Goal: Obtain resource: Download file/media

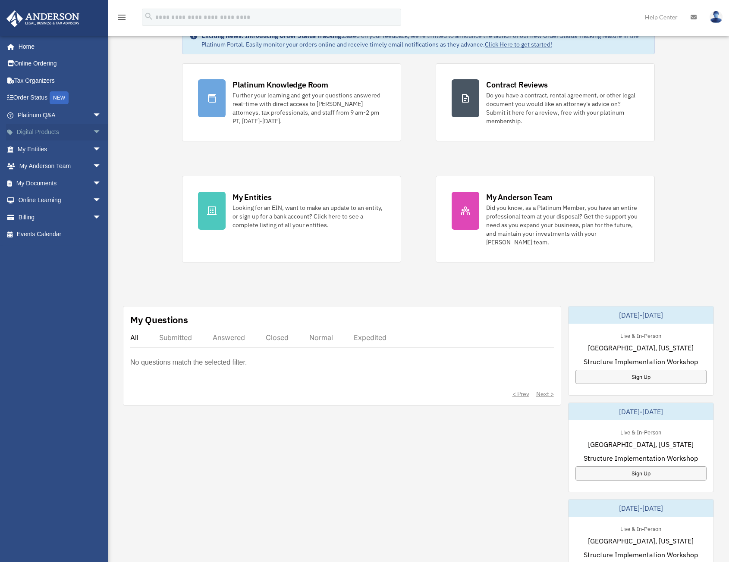
scroll to position [43, 0]
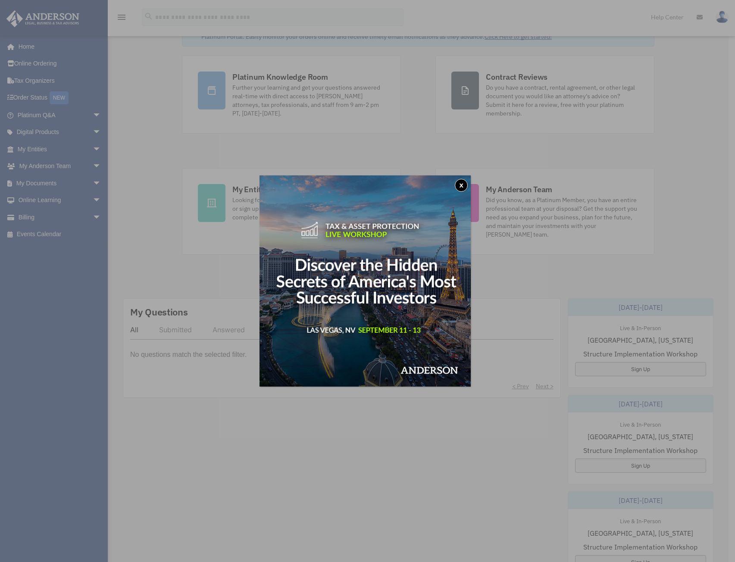
click at [90, 181] on div "x" at bounding box center [367, 281] width 735 height 562
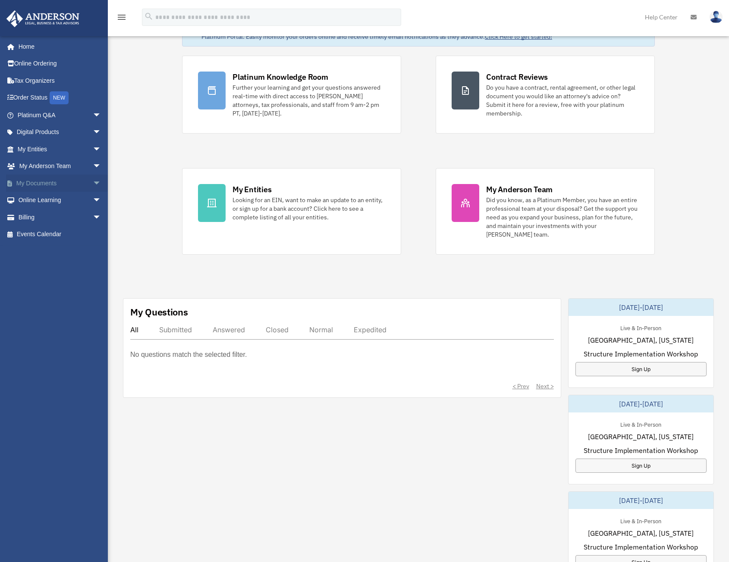
click at [93, 182] on span "arrow_drop_down" at bounding box center [101, 184] width 17 height 18
click at [46, 200] on link "Box" at bounding box center [63, 200] width 102 height 17
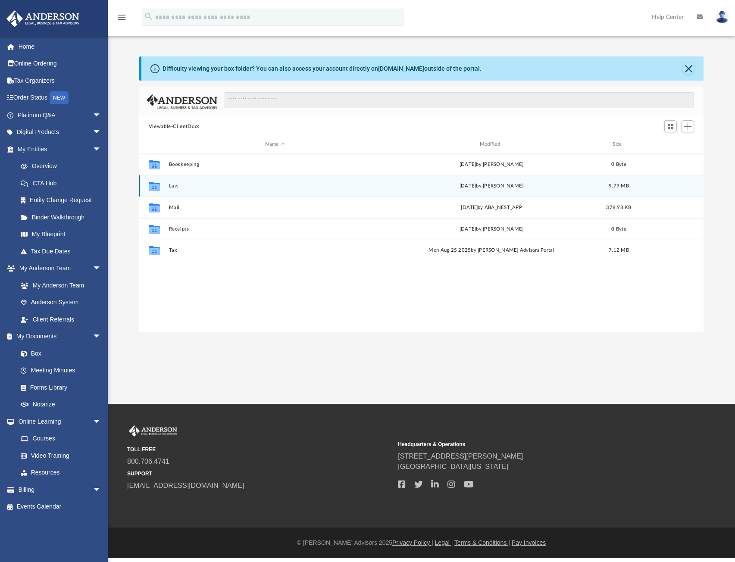
scroll to position [190, 558]
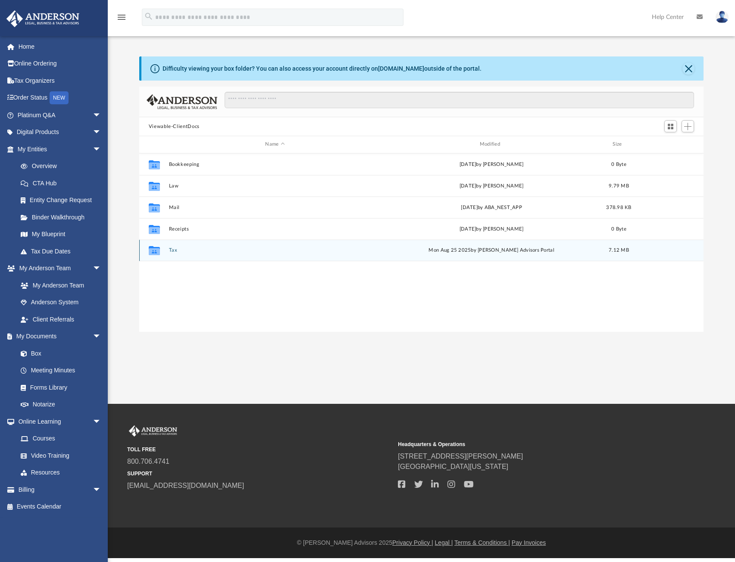
click at [179, 249] on button "Tax" at bounding box center [275, 250] width 213 height 6
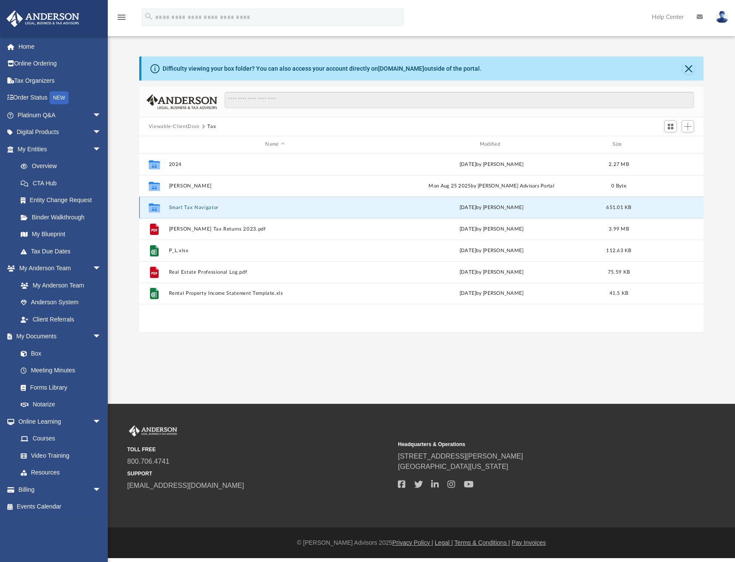
click at [331, 206] on button "Smart Tax Navigator" at bounding box center [275, 208] width 213 height 6
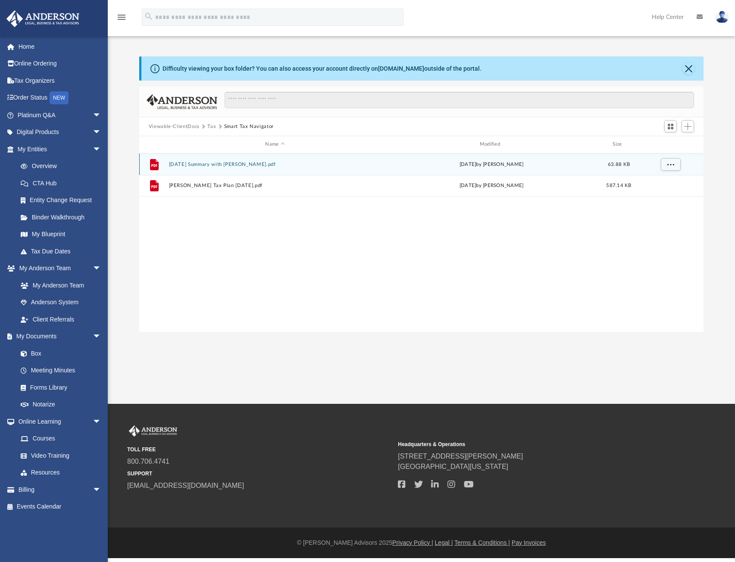
click at [297, 166] on button "[DATE] Summary with [PERSON_NAME].pdf" at bounding box center [275, 165] width 213 height 6
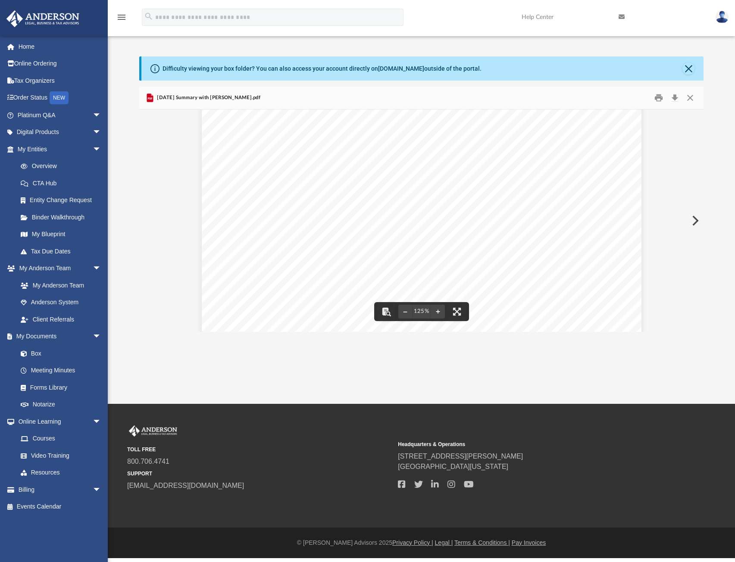
scroll to position [58, 0]
click at [689, 70] on button "Close" at bounding box center [688, 69] width 12 height 12
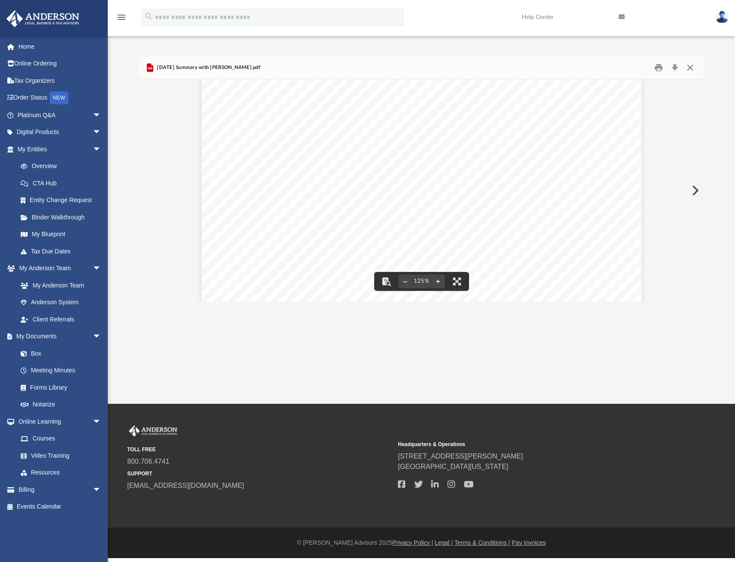
click at [693, 67] on button "Close" at bounding box center [690, 67] width 16 height 13
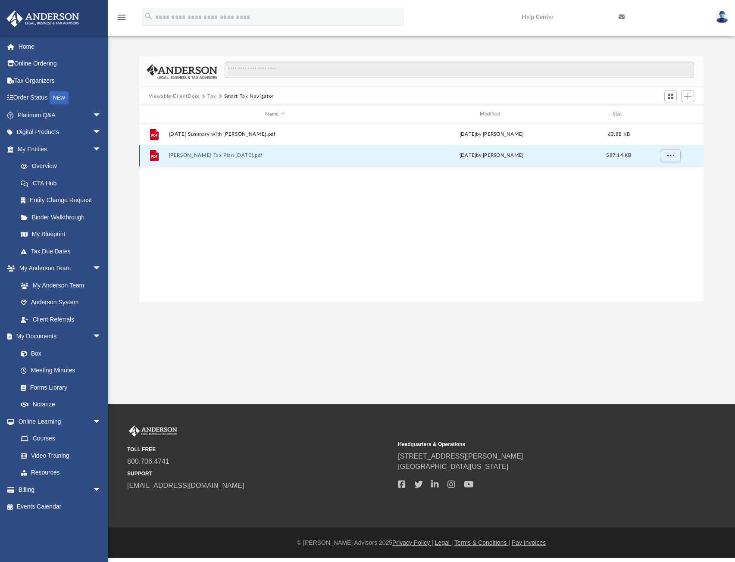
click at [328, 158] on button "Jimmy Abdalla Tax Plan 2025-08-21.pdf" at bounding box center [275, 156] width 213 height 6
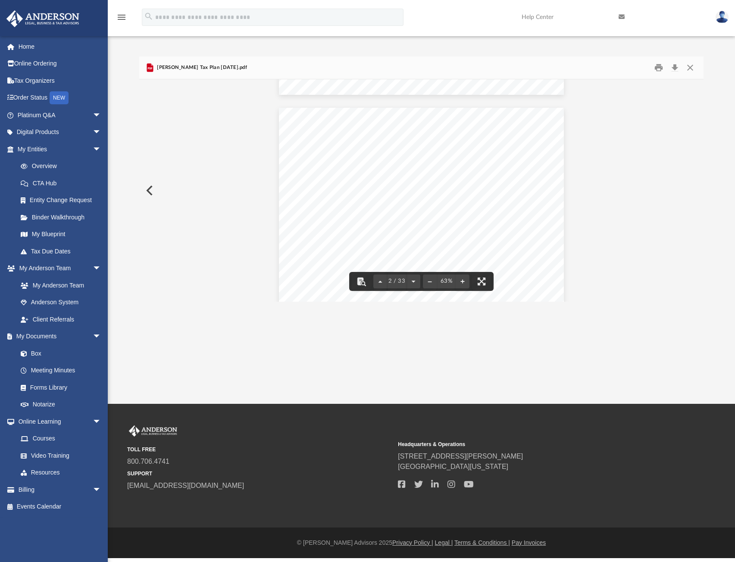
scroll to position [259, 0]
click at [466, 283] on button "File preview" at bounding box center [463, 281] width 14 height 19
click at [463, 280] on button "File preview" at bounding box center [463, 281] width 14 height 19
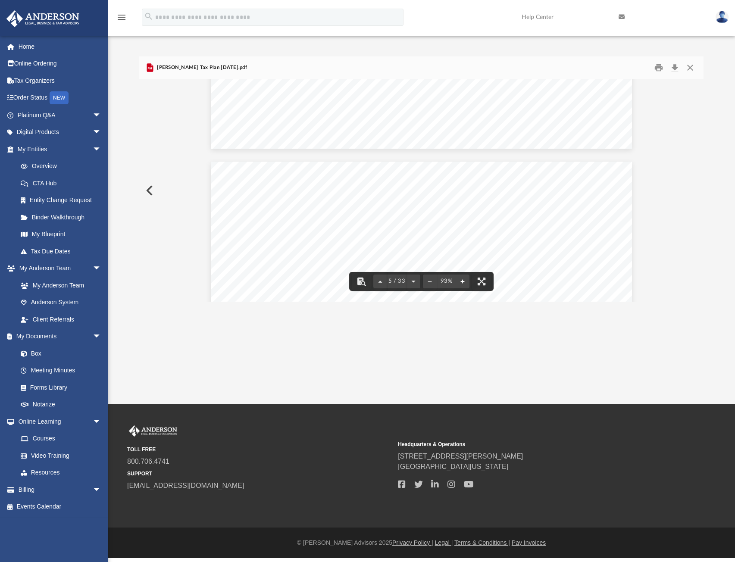
scroll to position [1321, 0]
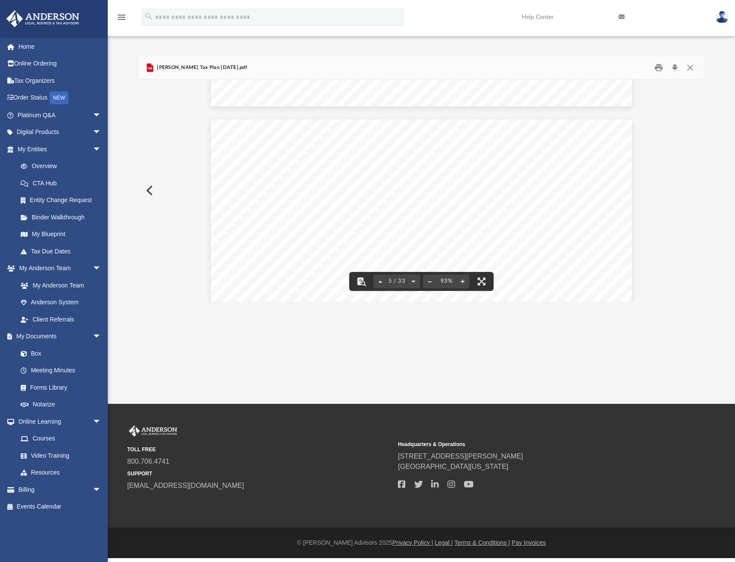
drag, startPoint x: 471, startPoint y: 280, endPoint x: 529, endPoint y: 336, distance: 80.5
click at [543, 364] on div "App jkabdalla@gmail.com Sign Out jkabdalla@gmail.com Home Online Ordering Tax O…" at bounding box center [367, 202] width 735 height 404
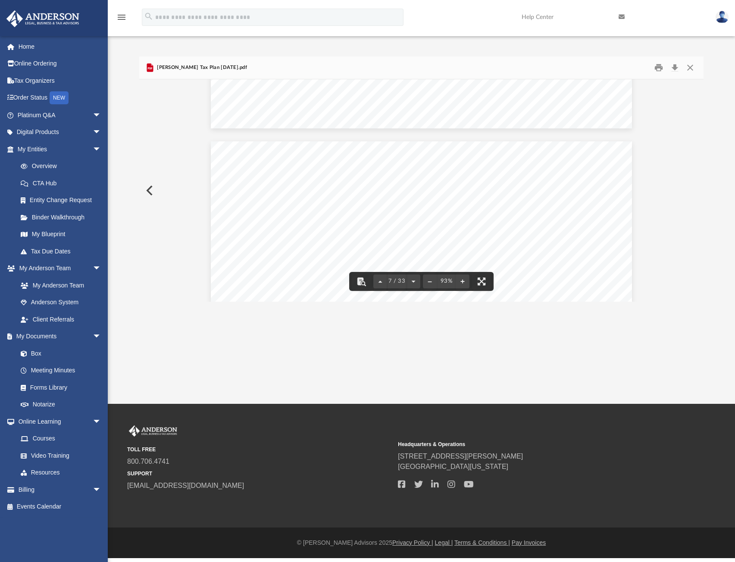
scroll to position [1983, 0]
drag, startPoint x: 419, startPoint y: 128, endPoint x: 413, endPoint y: 124, distance: 6.5
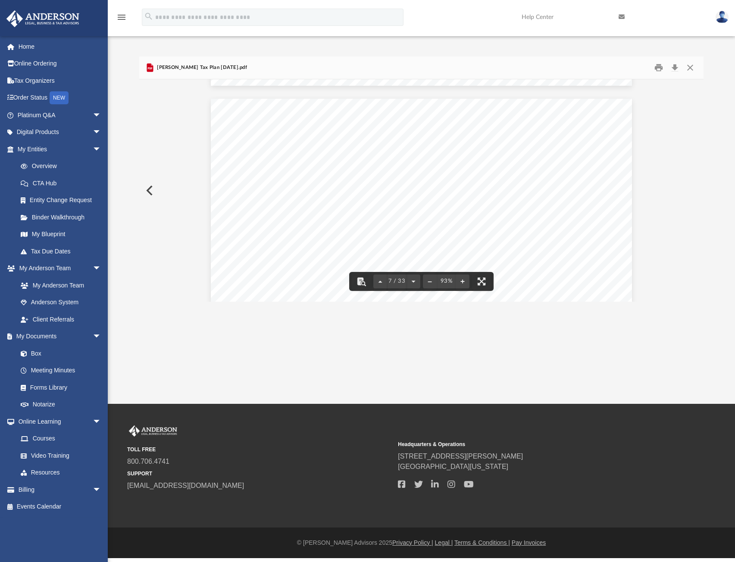
scroll to position [2026, 0]
drag, startPoint x: 484, startPoint y: 281, endPoint x: 350, endPoint y: 248, distance: 138.4
click at [351, 250] on div "Jimmy Abdalla Tax Planning Report | Tax Year 2025 Presented by Rachel Elder Imp…" at bounding box center [421, 190] width 565 height 222
drag, startPoint x: 483, startPoint y: 281, endPoint x: 519, endPoint y: 333, distance: 63.3
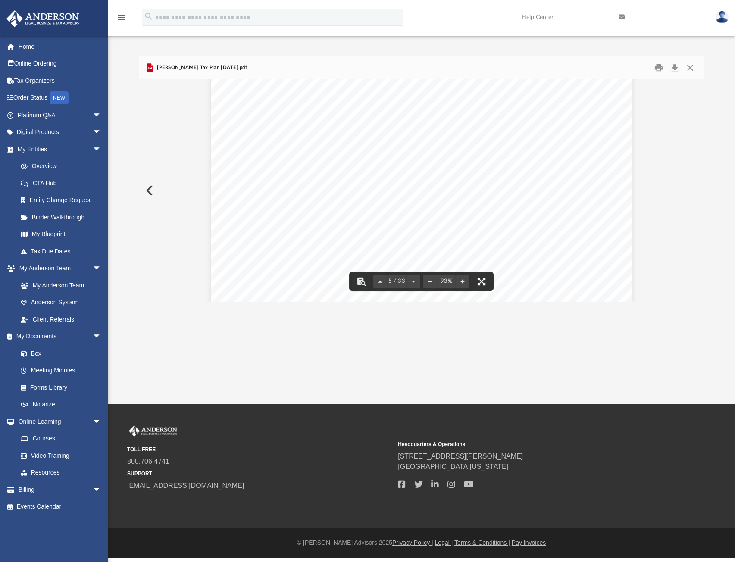
click at [517, 338] on div "App jkabdalla@gmail.com Sign Out jkabdalla@gmail.com Home Online Ordering Tax O…" at bounding box center [367, 202] width 735 height 404
drag, startPoint x: 347, startPoint y: 159, endPoint x: 354, endPoint y: 159, distance: 6.5
click at [354, 159] on span "67 y/o" at bounding box center [375, 158] width 60 height 5
click at [363, 164] on div "Estimated Retirement Savings If you invested your tax savings every single mont…" at bounding box center [422, 205] width 422 height 326
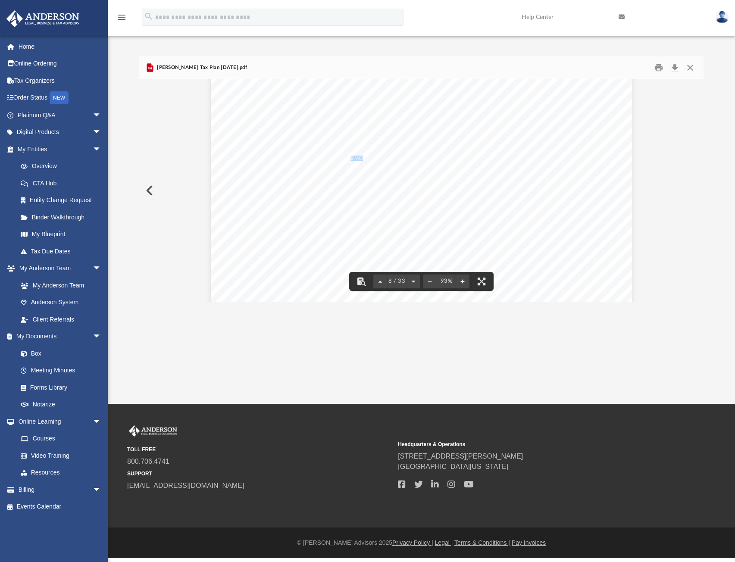
click at [341, 158] on div "Estimated Retirement Savings If you invested your tax savings every single mont…" at bounding box center [422, 205] width 422 height 326
click at [38, 354] on link "Box" at bounding box center [63, 353] width 102 height 17
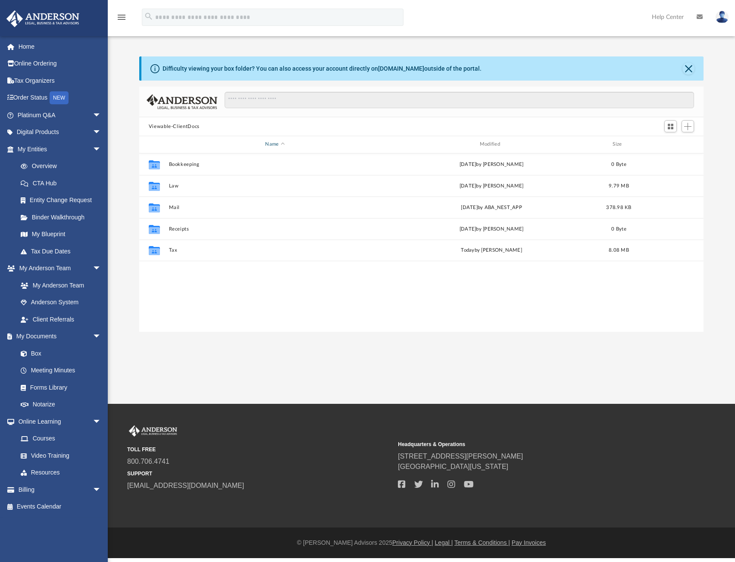
scroll to position [190, 558]
click at [173, 250] on button "Tax" at bounding box center [275, 250] width 213 height 6
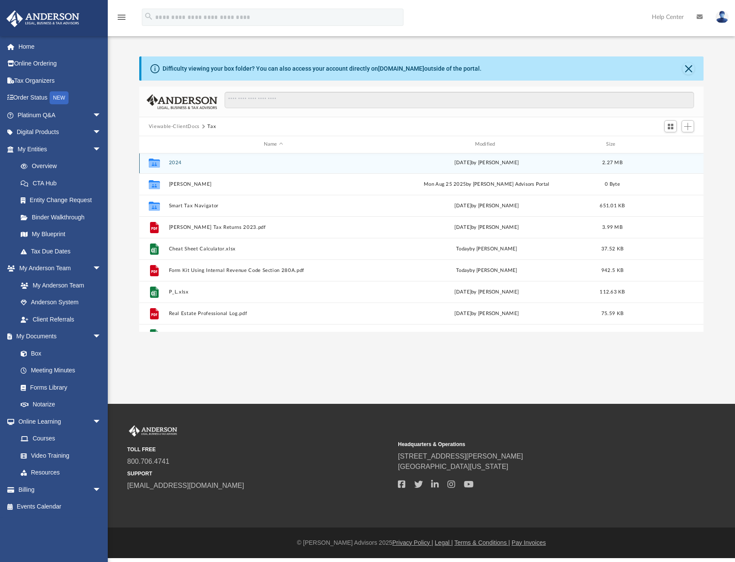
scroll to position [0, 0]
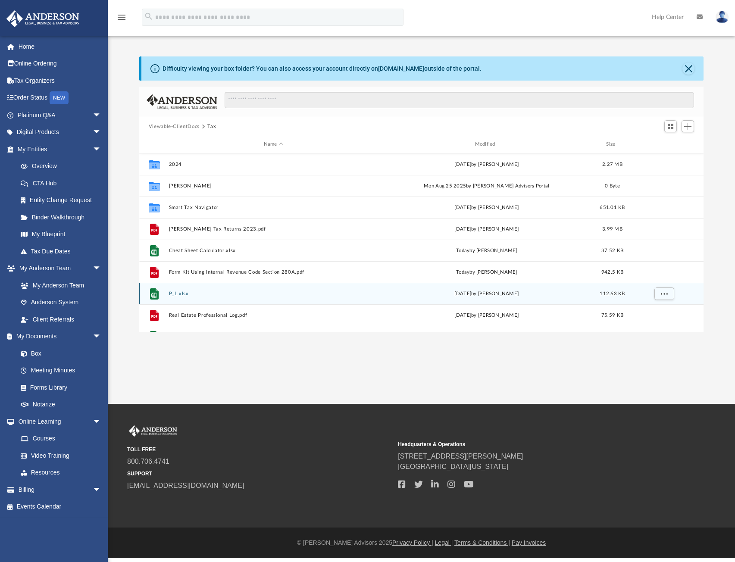
click at [177, 294] on button "P_L.xlsx" at bounding box center [274, 294] width 210 height 6
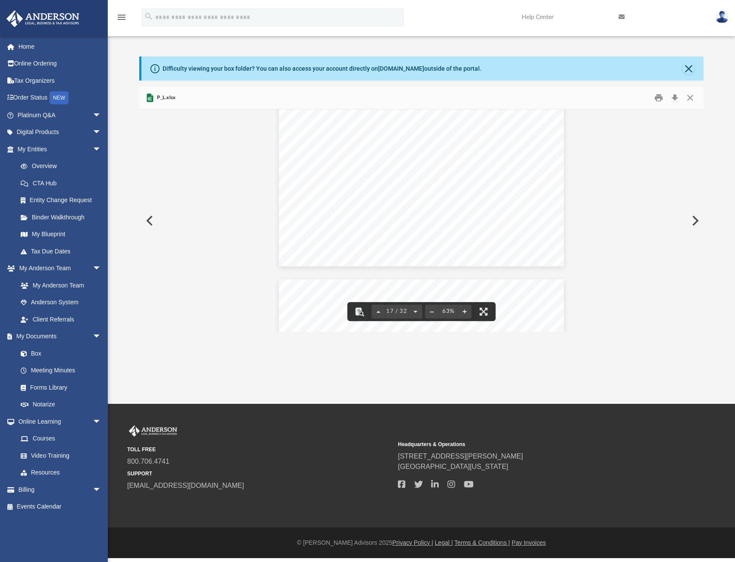
scroll to position [3847, 0]
drag, startPoint x: 700, startPoint y: 225, endPoint x: 700, endPoint y: 237, distance: 12.1
click at [700, 237] on div "Contract Labor Paid to Date Amount Total $0.00 Dues and Sub Paid to Date Amount…" at bounding box center [421, 221] width 565 height 222
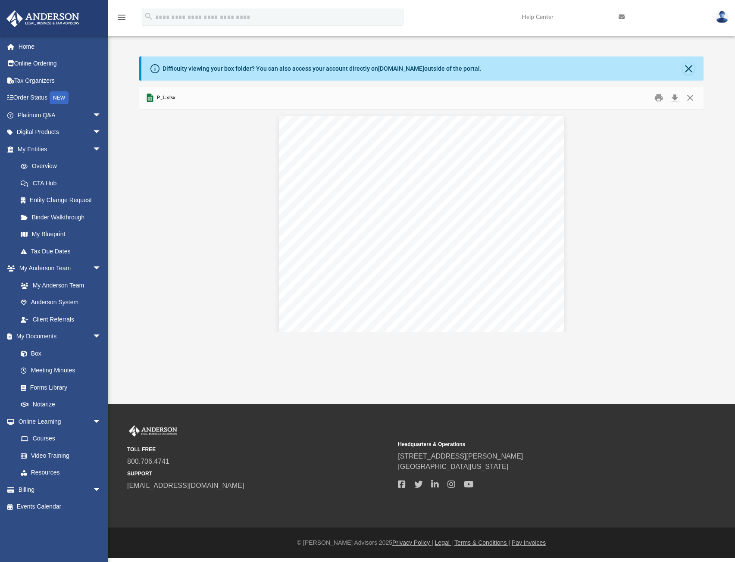
click at [164, 98] on span "P_L.xlsx" at bounding box center [165, 98] width 20 height 8
click at [674, 97] on button "Download" at bounding box center [675, 97] width 16 height 13
